Goal: Task Accomplishment & Management: Manage account settings

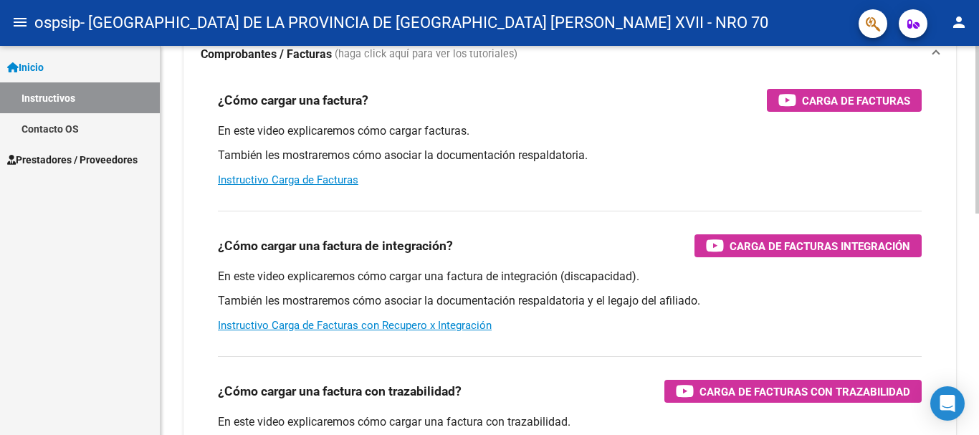
scroll to position [239, 0]
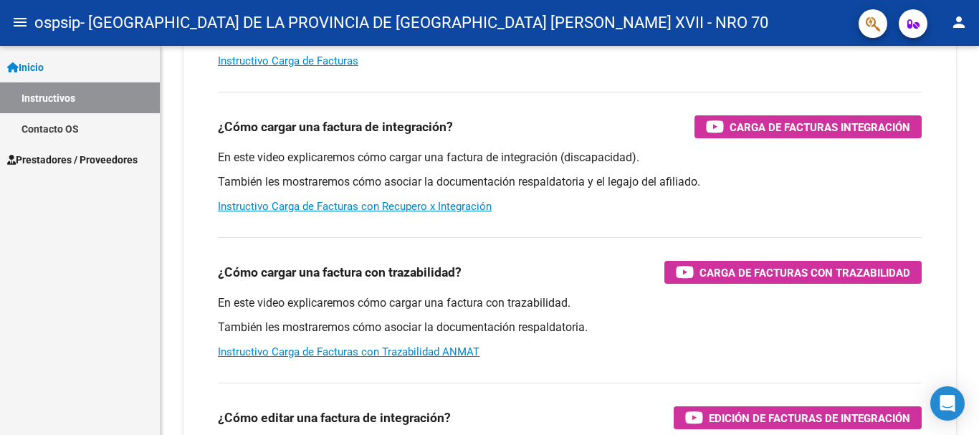
click at [78, 156] on span "Prestadores / Proveedores" at bounding box center [72, 160] width 130 height 16
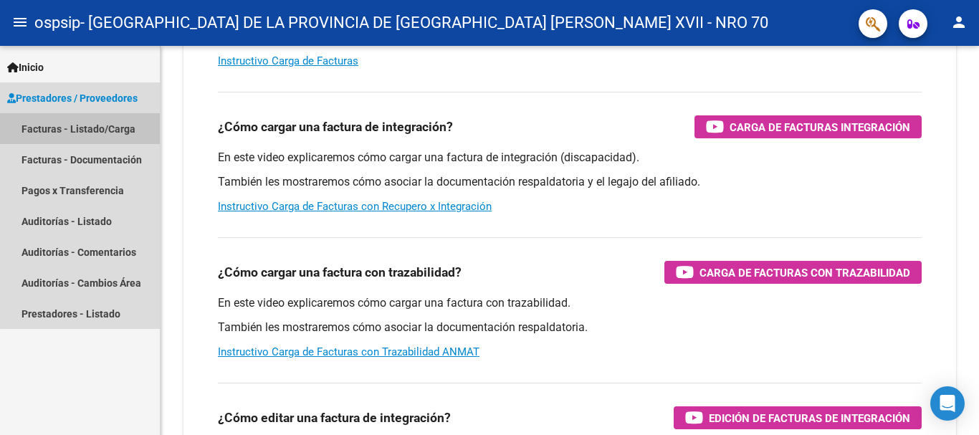
click at [82, 123] on link "Facturas - Listado/Carga" at bounding box center [80, 128] width 160 height 31
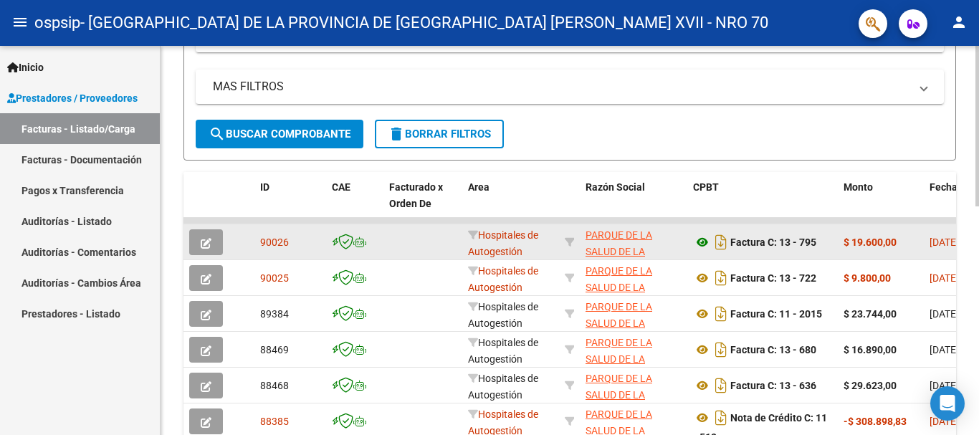
scroll to position [358, 0]
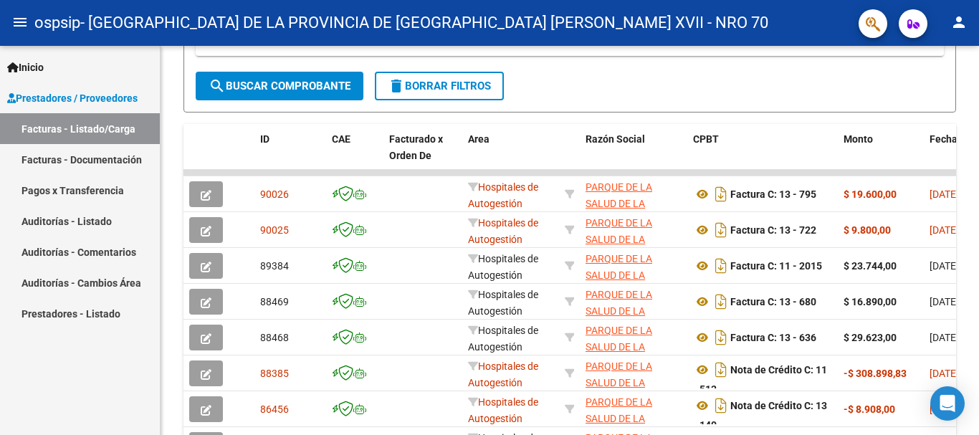
click at [39, 70] on span "Inicio" at bounding box center [25, 67] width 37 height 16
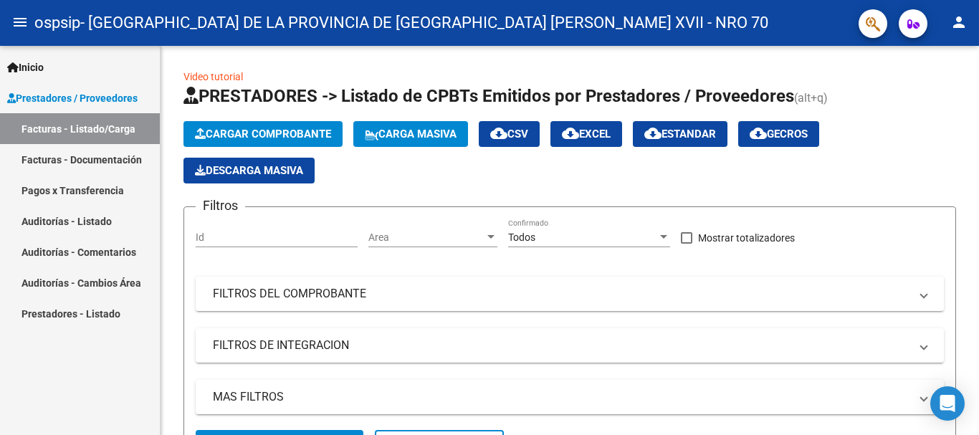
scroll to position [296, 0]
